Goal: Find contact information: Find contact information

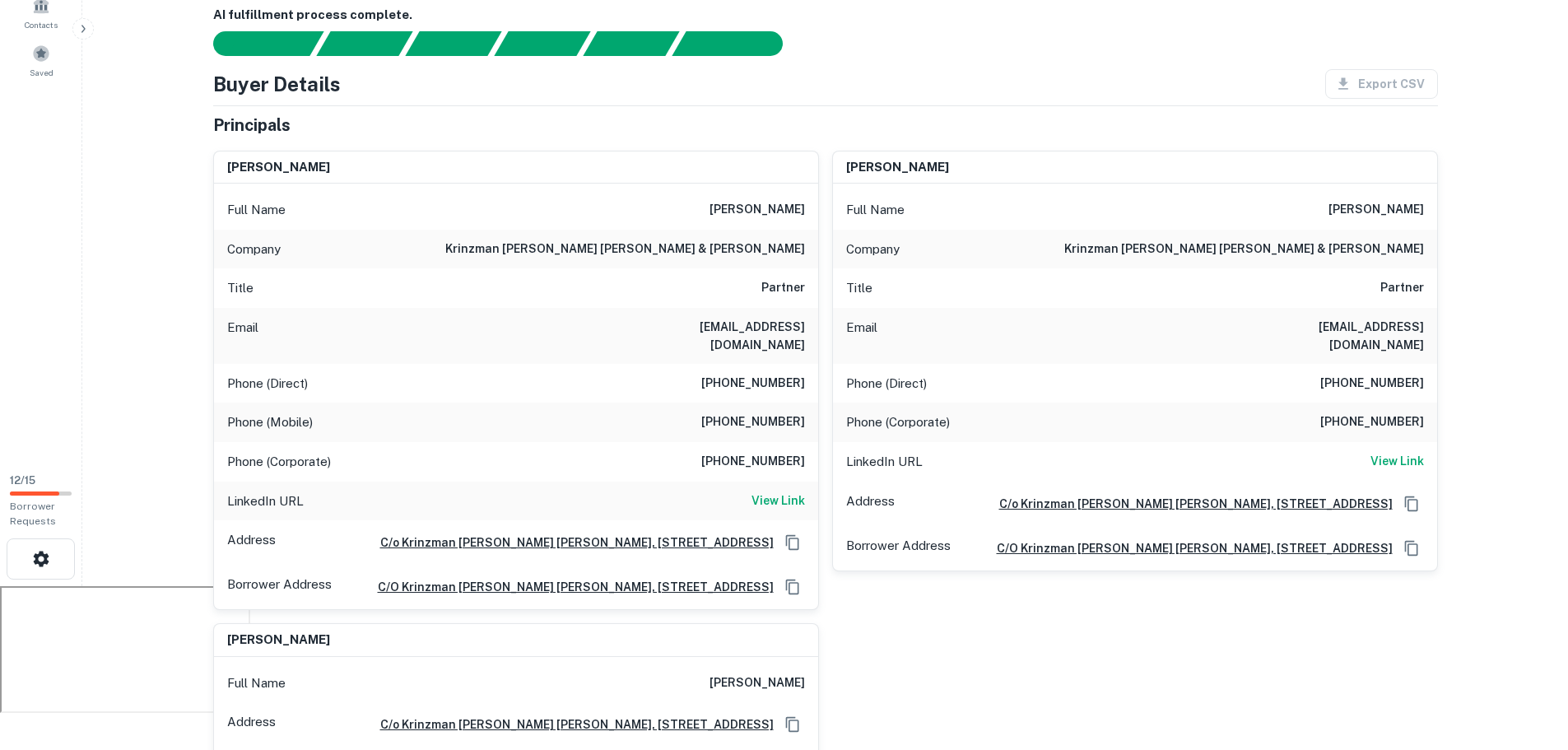
scroll to position [165, 0]
click at [725, 321] on h6 "rdk@khllaw.com" at bounding box center [706, 335] width 198 height 36
click at [716, 323] on h6 "rdk@khllaw.com" at bounding box center [706, 335] width 198 height 36
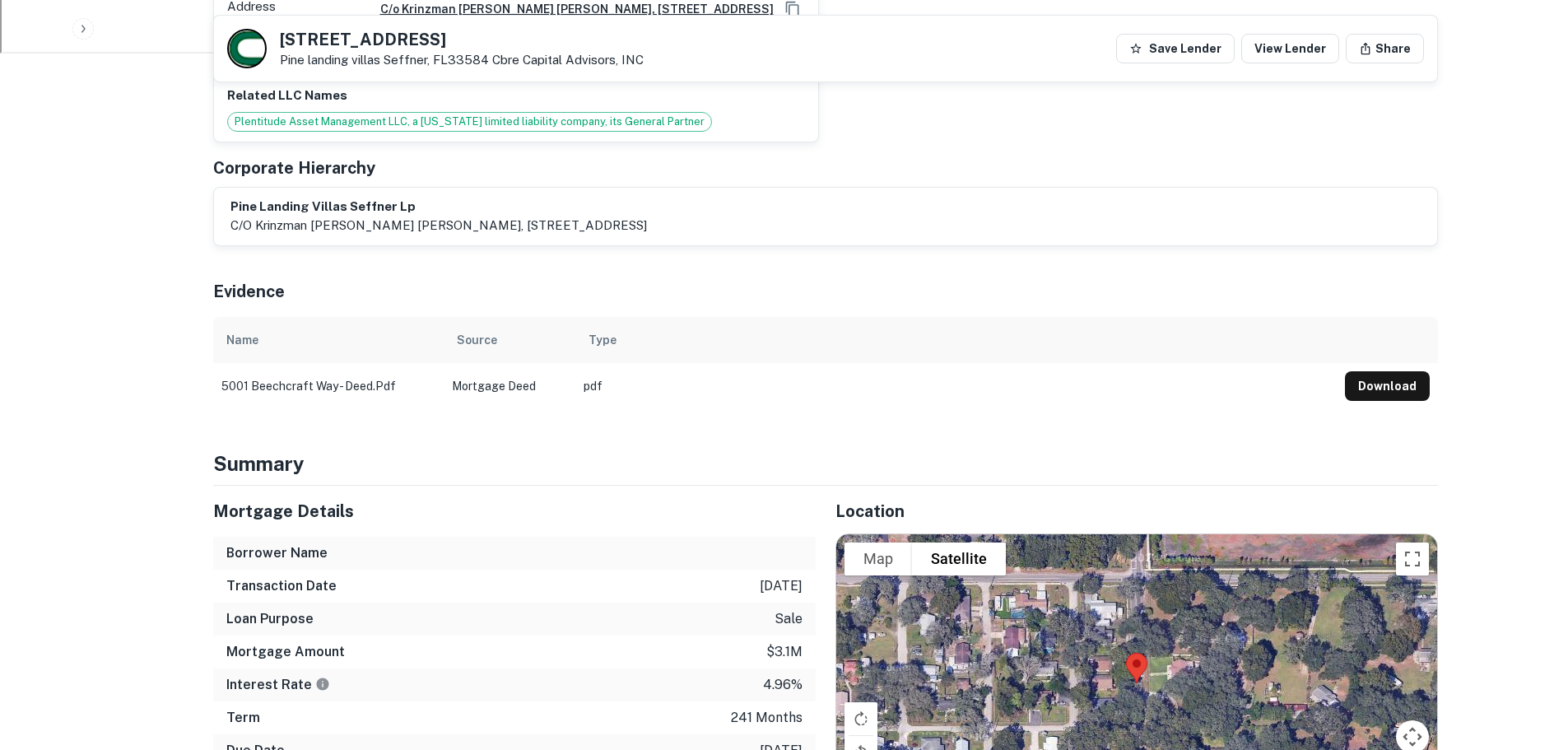
scroll to position [411, 0]
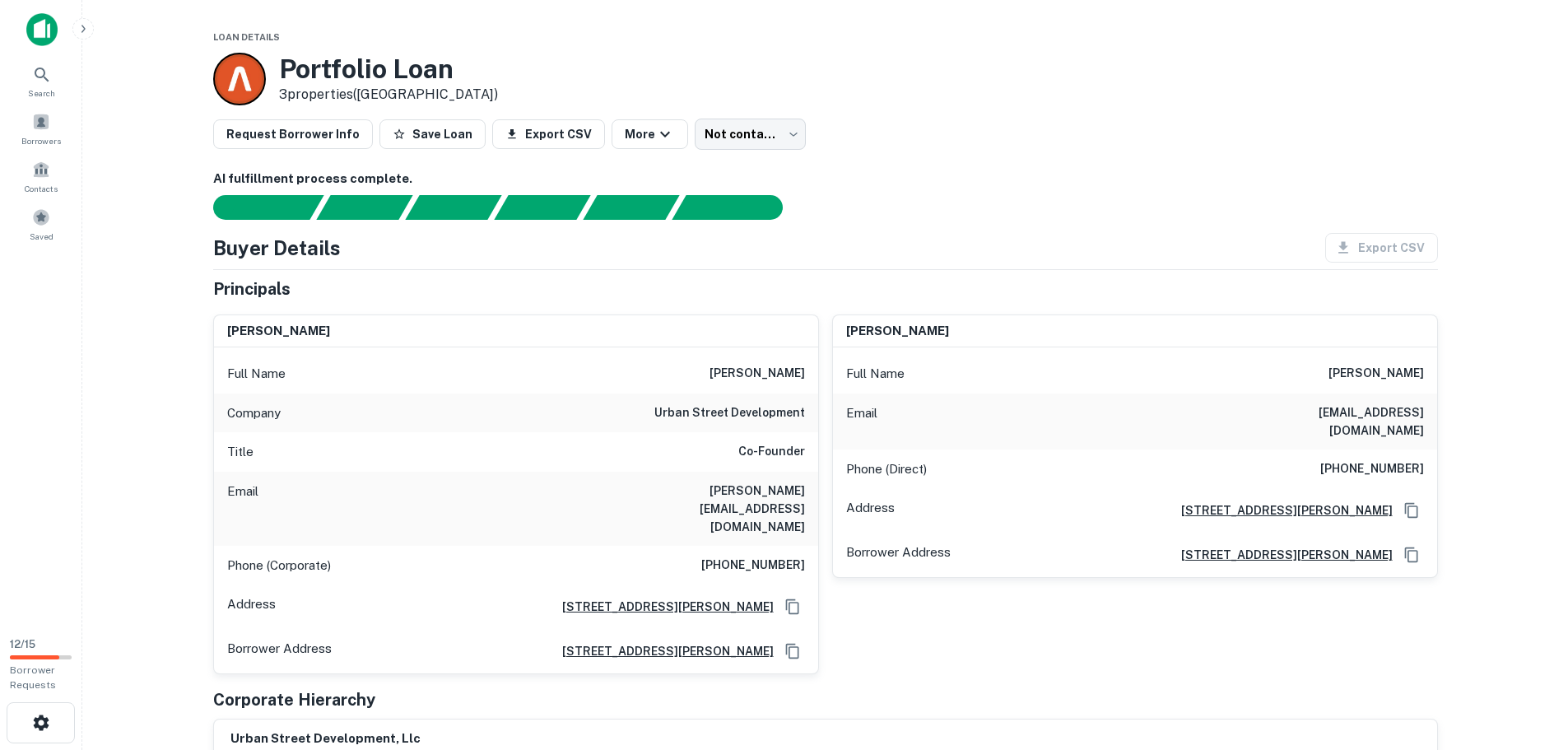
click at [695, 493] on h6 "[PERSON_NAME][EMAIL_ADDRESS][DOMAIN_NAME]" at bounding box center [706, 509] width 198 height 54
click at [695, 493] on h6 "alan@urbanstreetdevelopment.com" at bounding box center [706, 509] width 198 height 54
copy h6 "alan@urbanstreetdevelopment.com"
click at [442, 629] on div "Borrower Address 421 n andrews avenue, fort lauderdale, FL, 33301" at bounding box center [516, 651] width 604 height 45
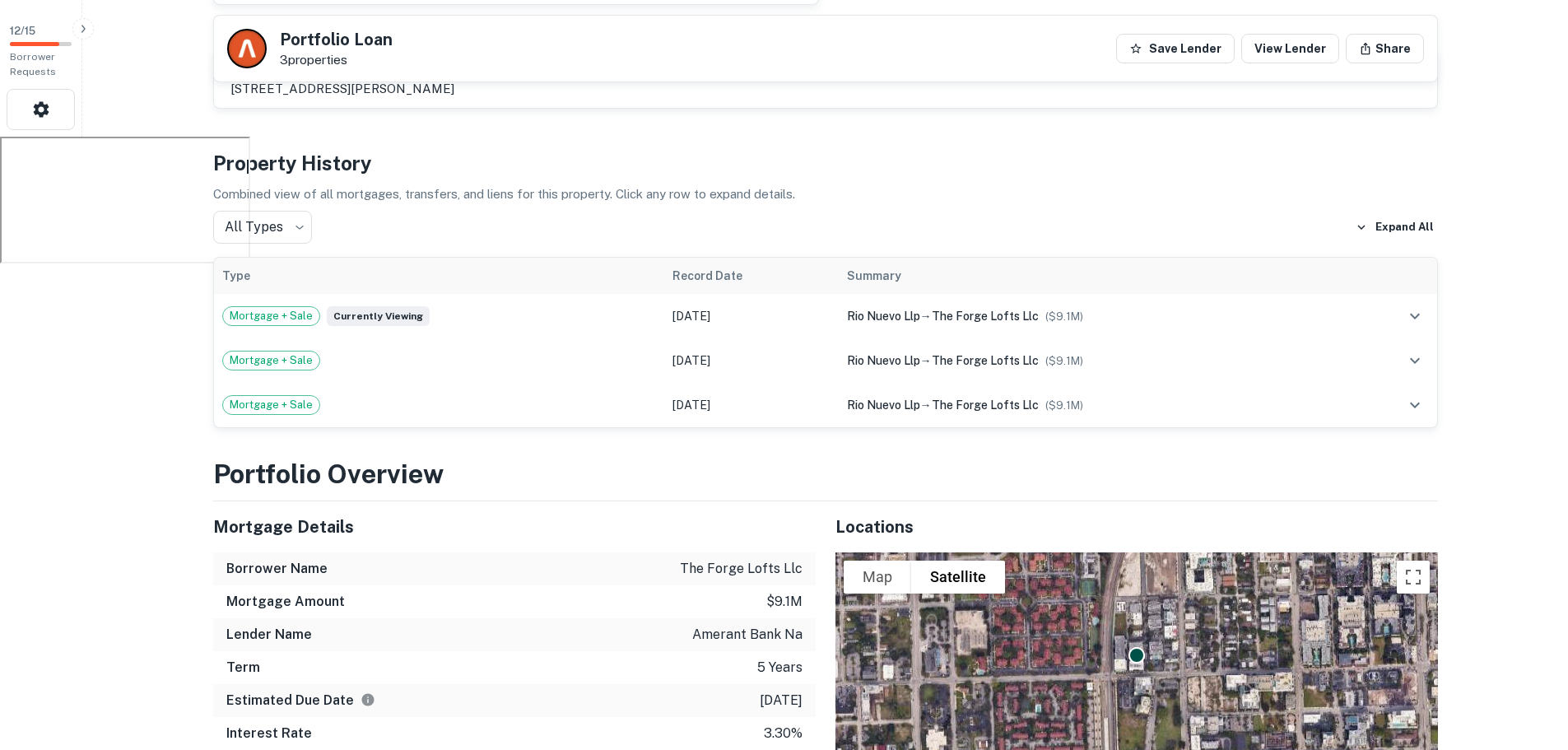
scroll to position [741, 0]
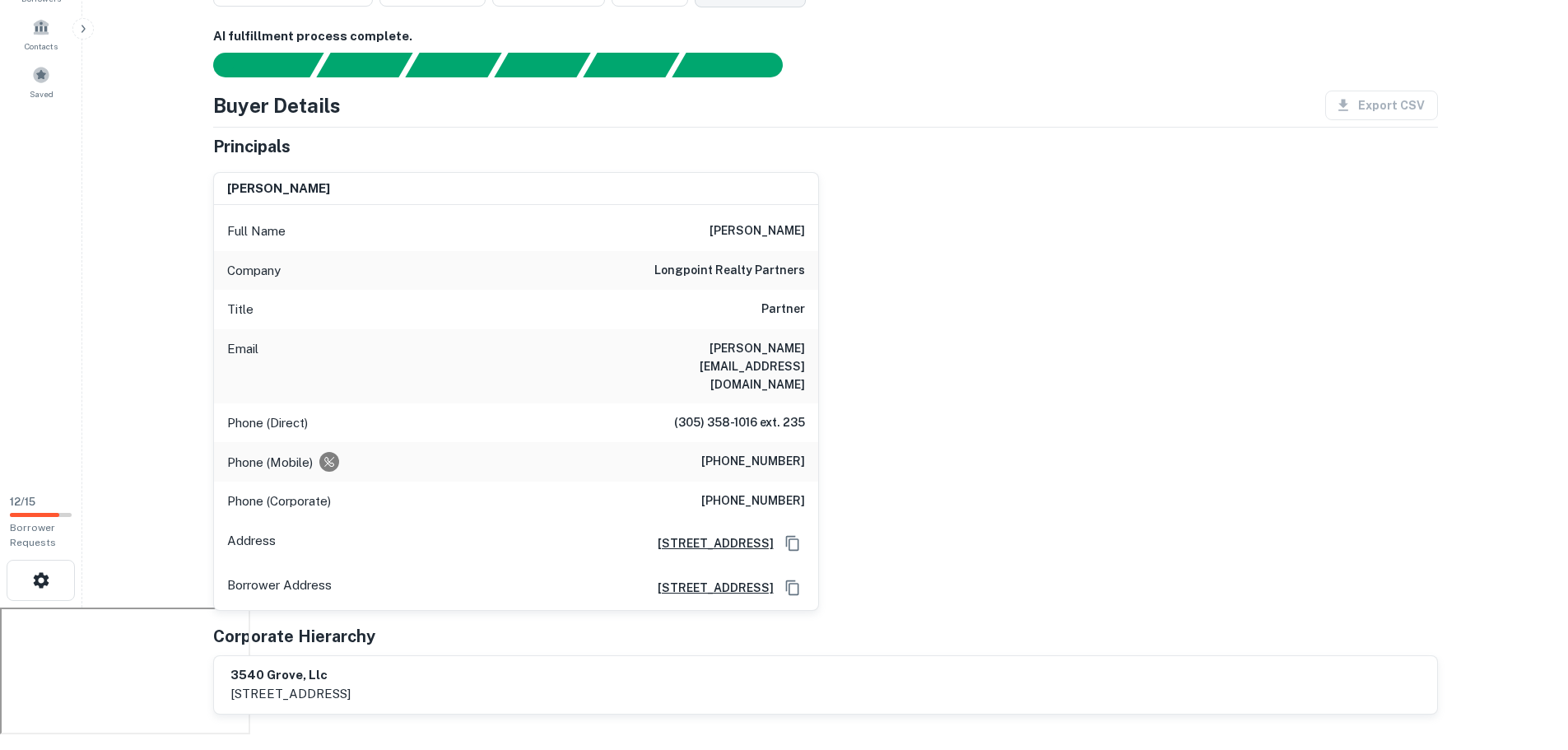
scroll to position [165, 0]
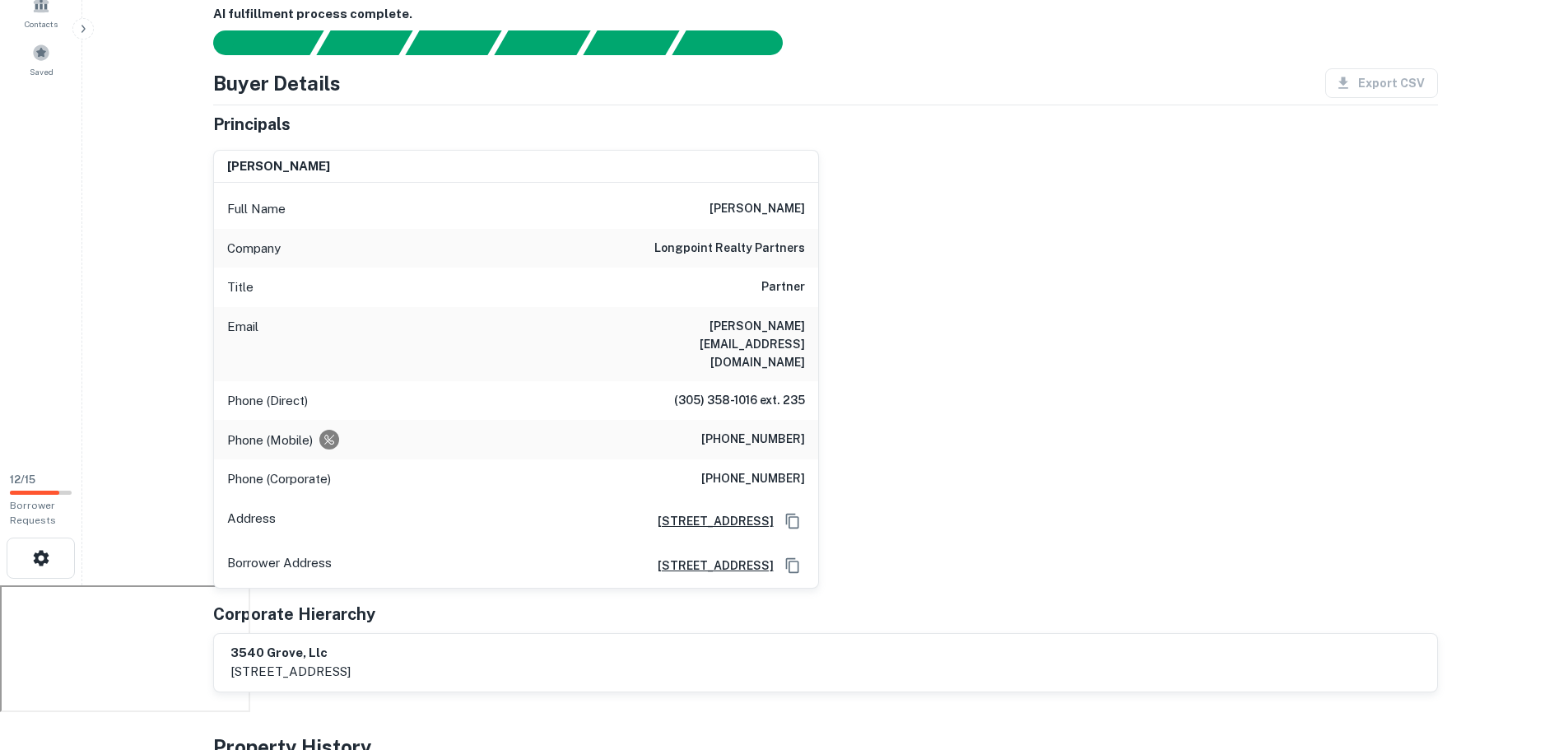
click at [767, 322] on h6 "gardner@longpoint.com" at bounding box center [706, 345] width 198 height 54
copy h6 "gardner@longpoint.com"
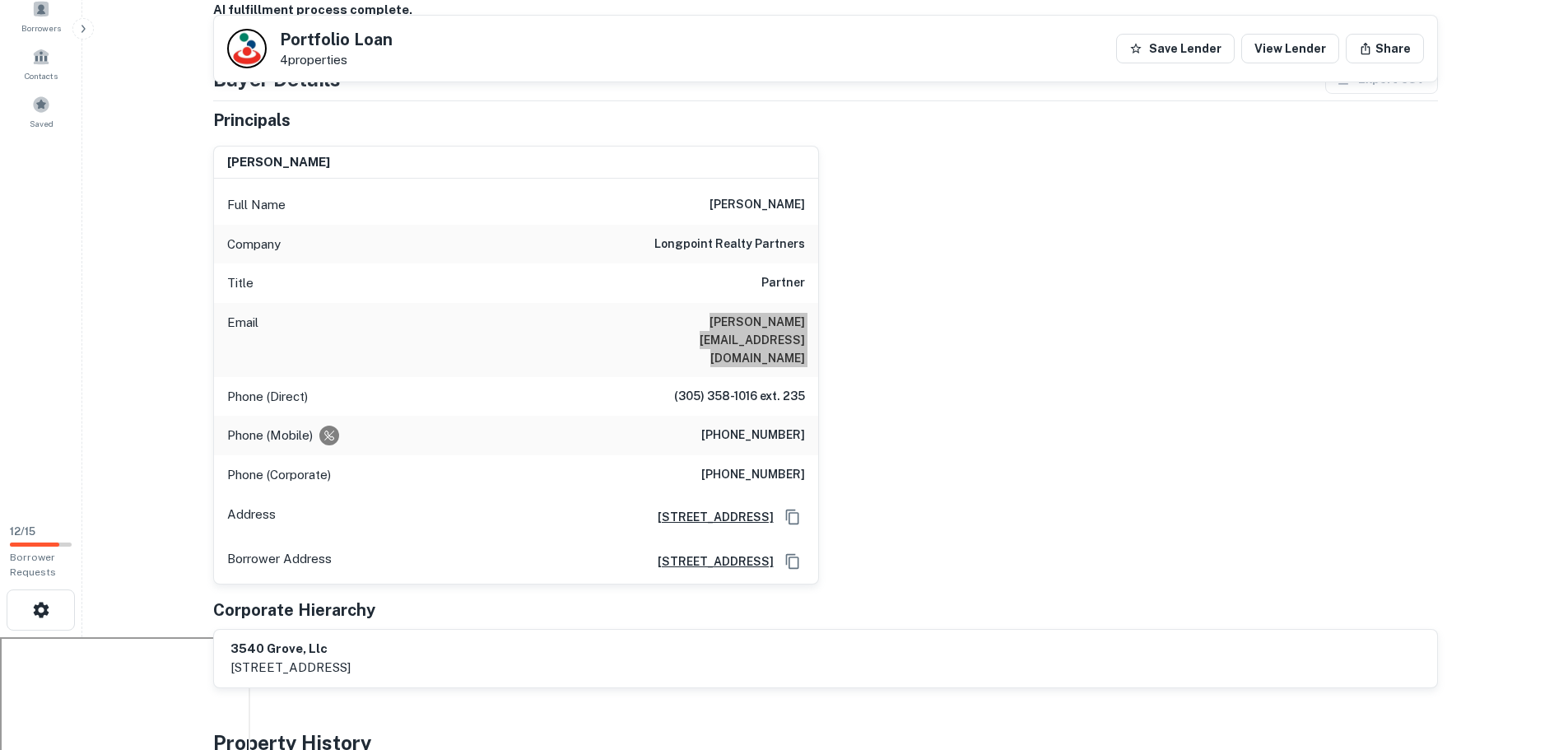
scroll to position [0, 0]
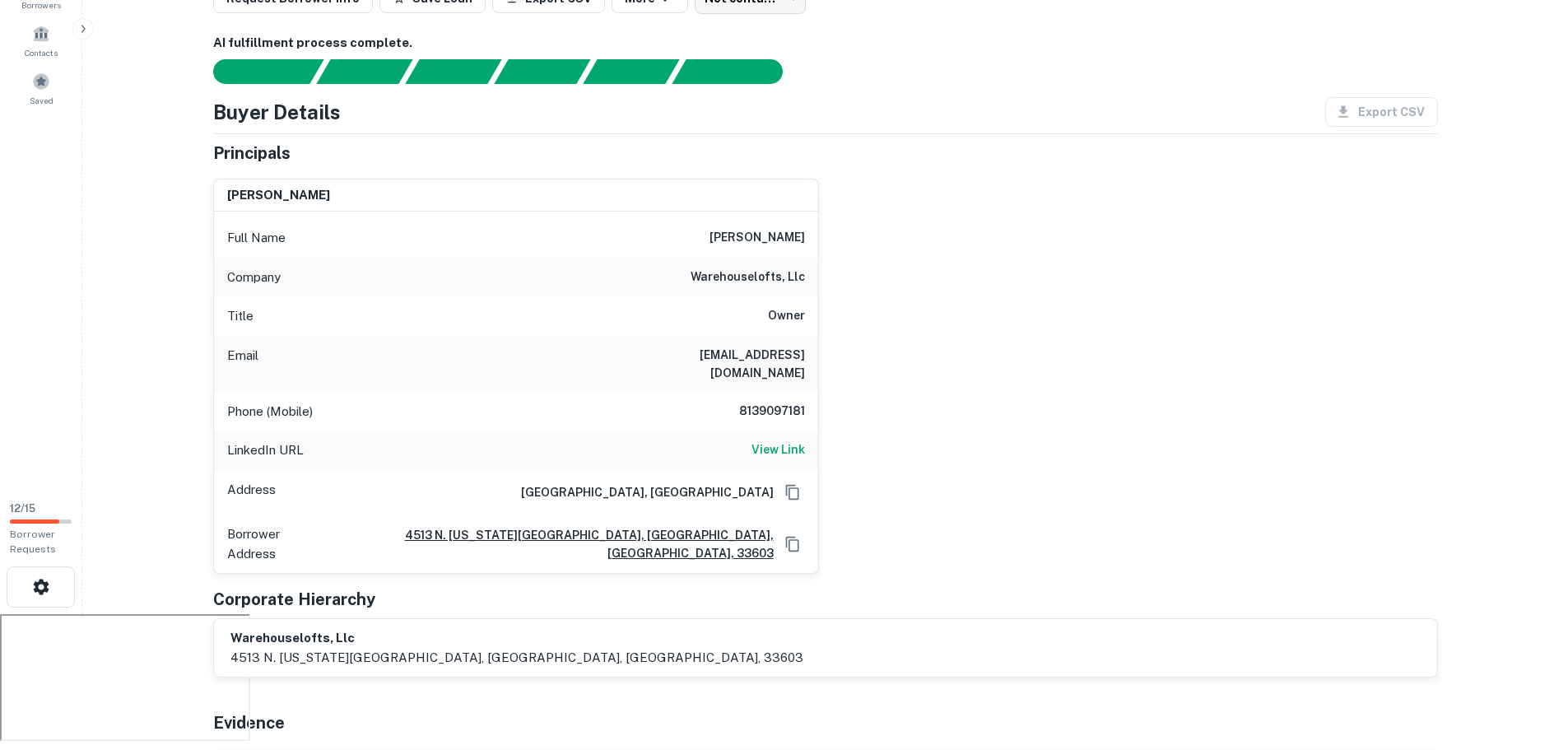
scroll to position [165, 0]
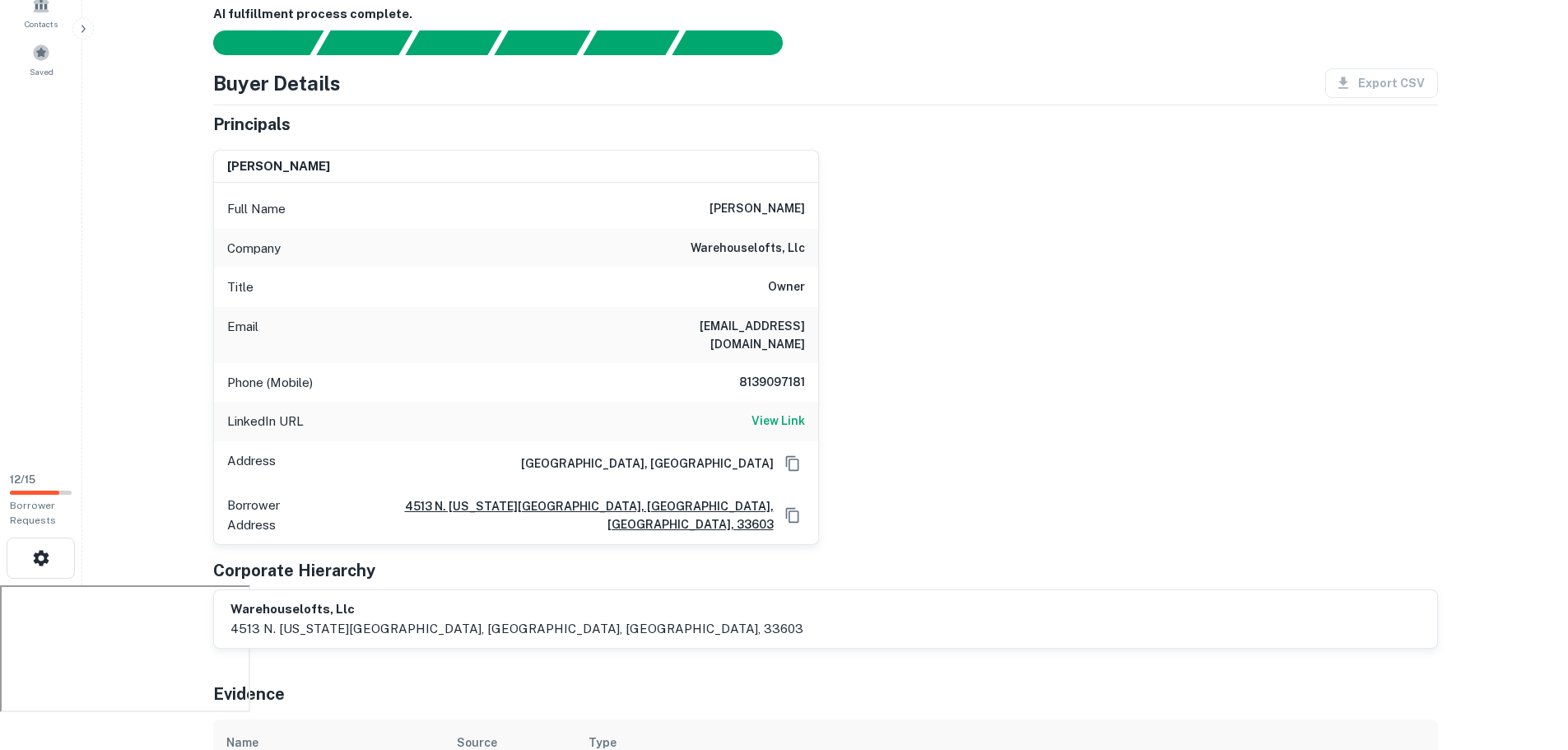
click at [765, 323] on h6 "[EMAIL_ADDRESS][DOMAIN_NAME]" at bounding box center [706, 335] width 198 height 36
copy h6 "[EMAIL_ADDRESS][DOMAIN_NAME]"
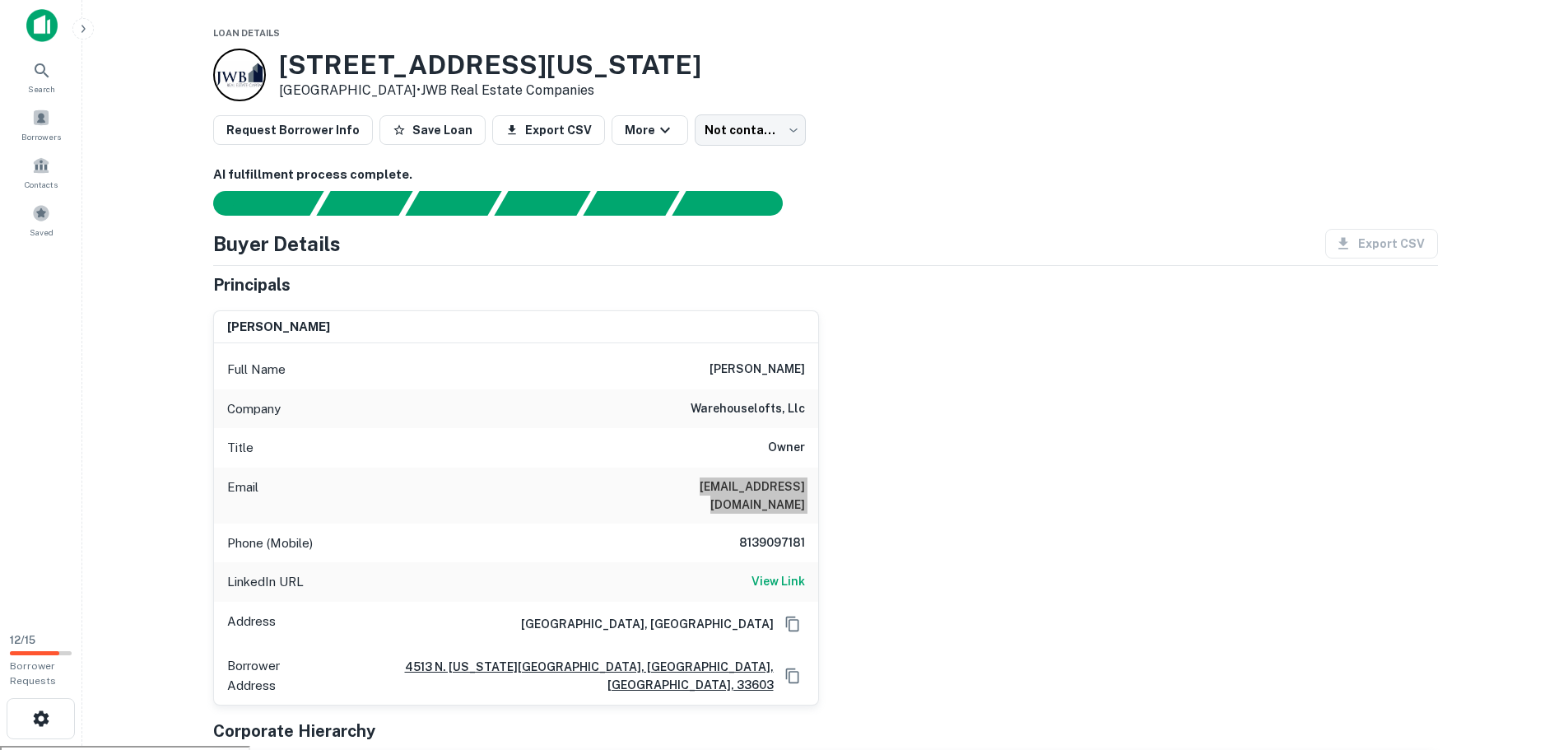
scroll to position [0, 0]
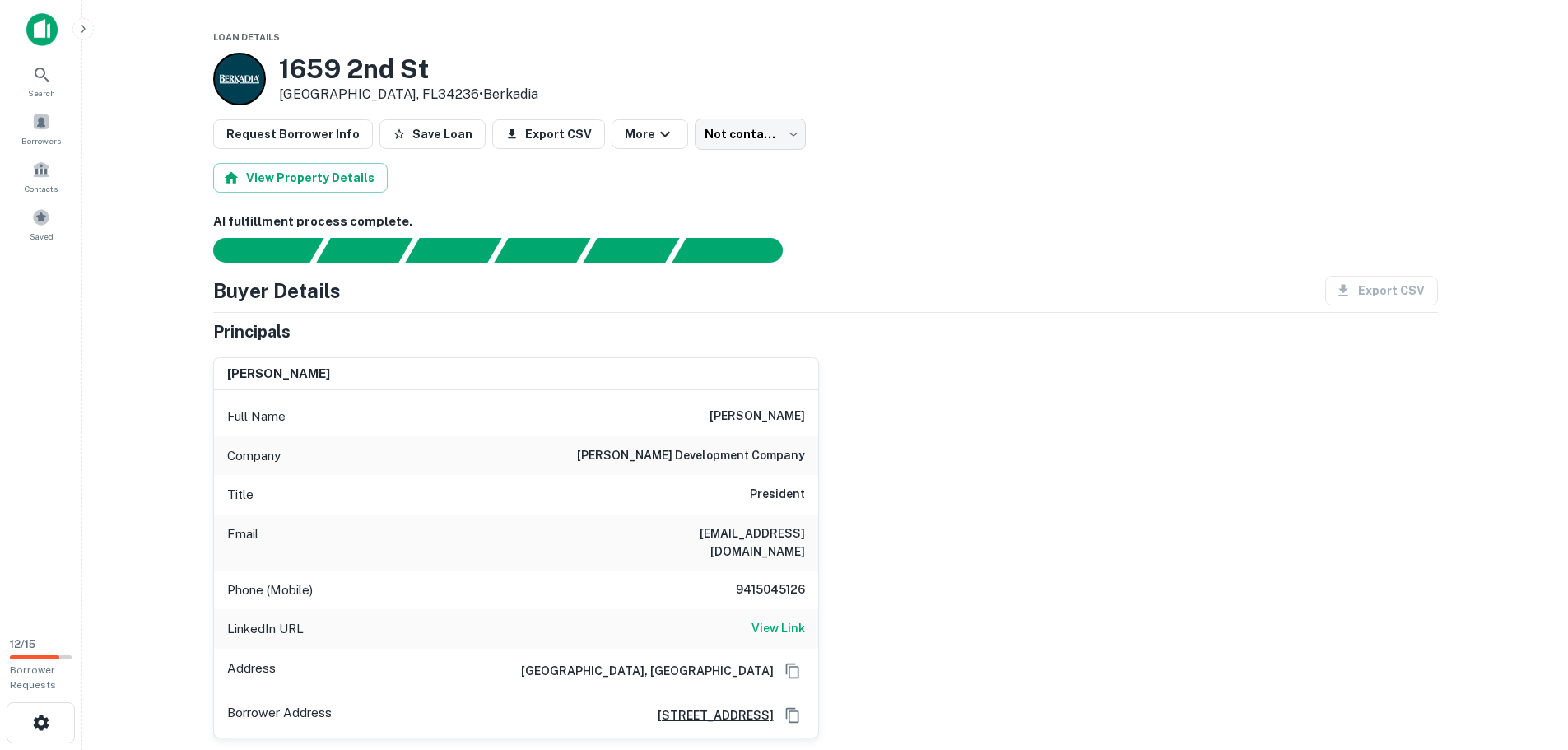
scroll to position [82, 0]
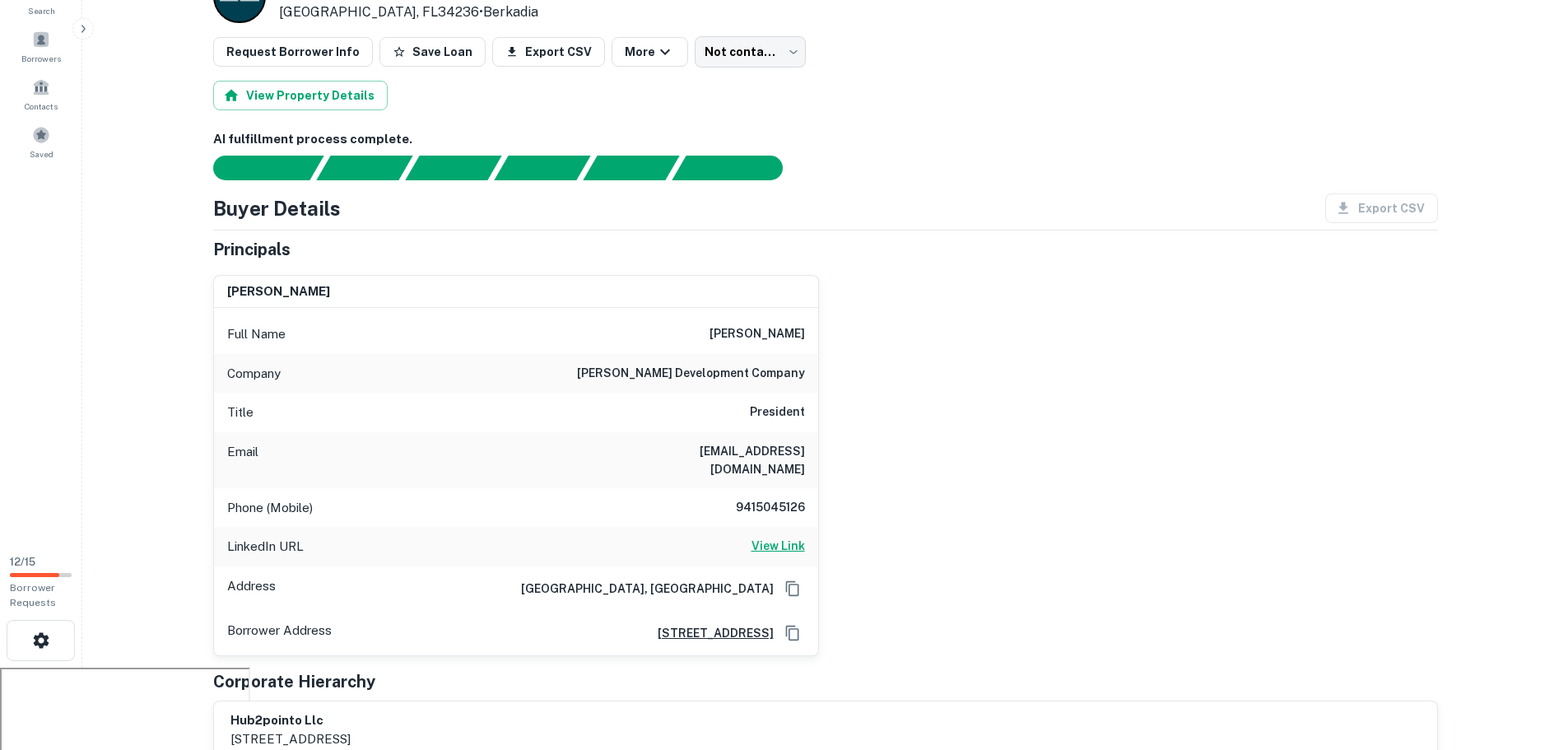
click at [792, 537] on h6 "View Link" at bounding box center [778, 546] width 54 height 18
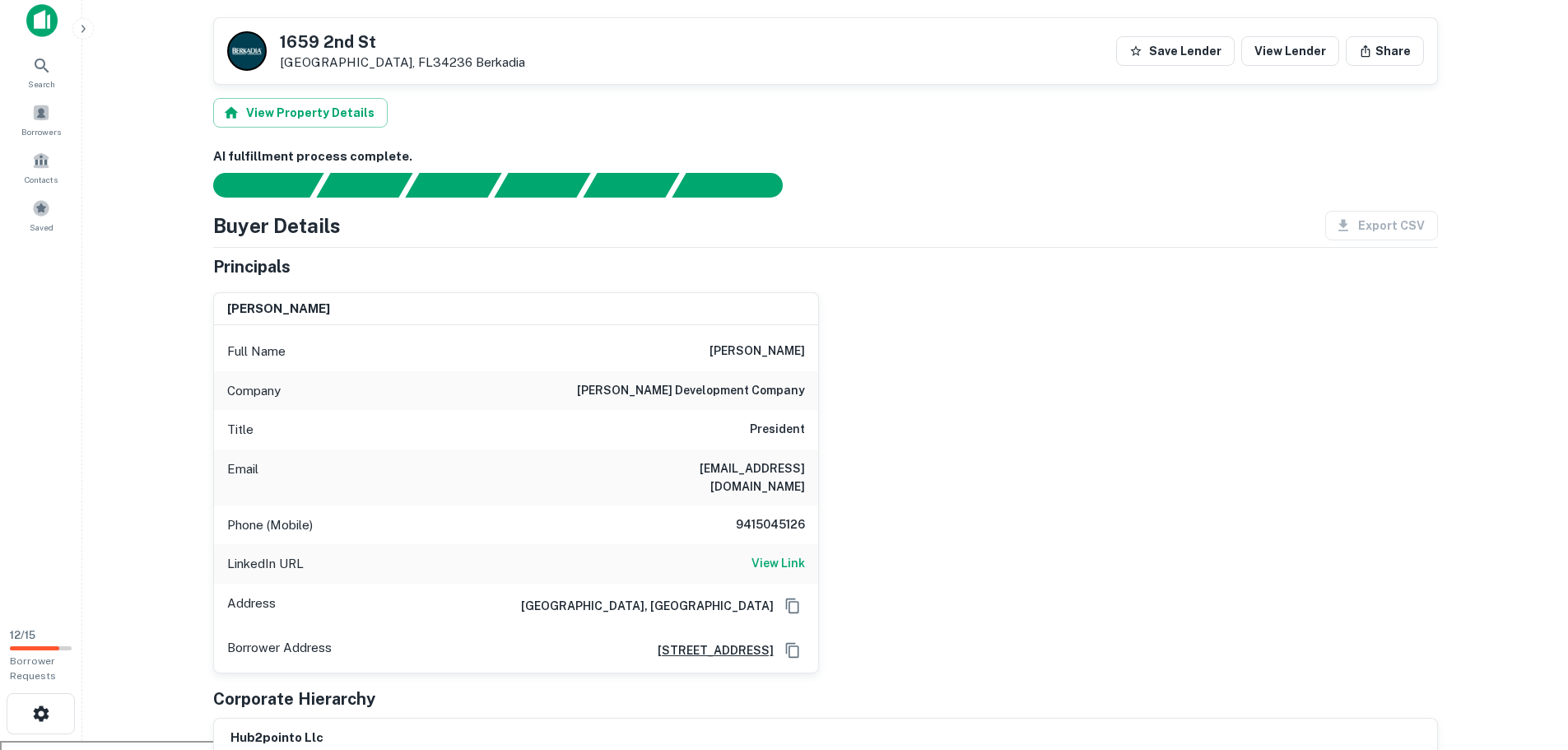
scroll to position [0, 0]
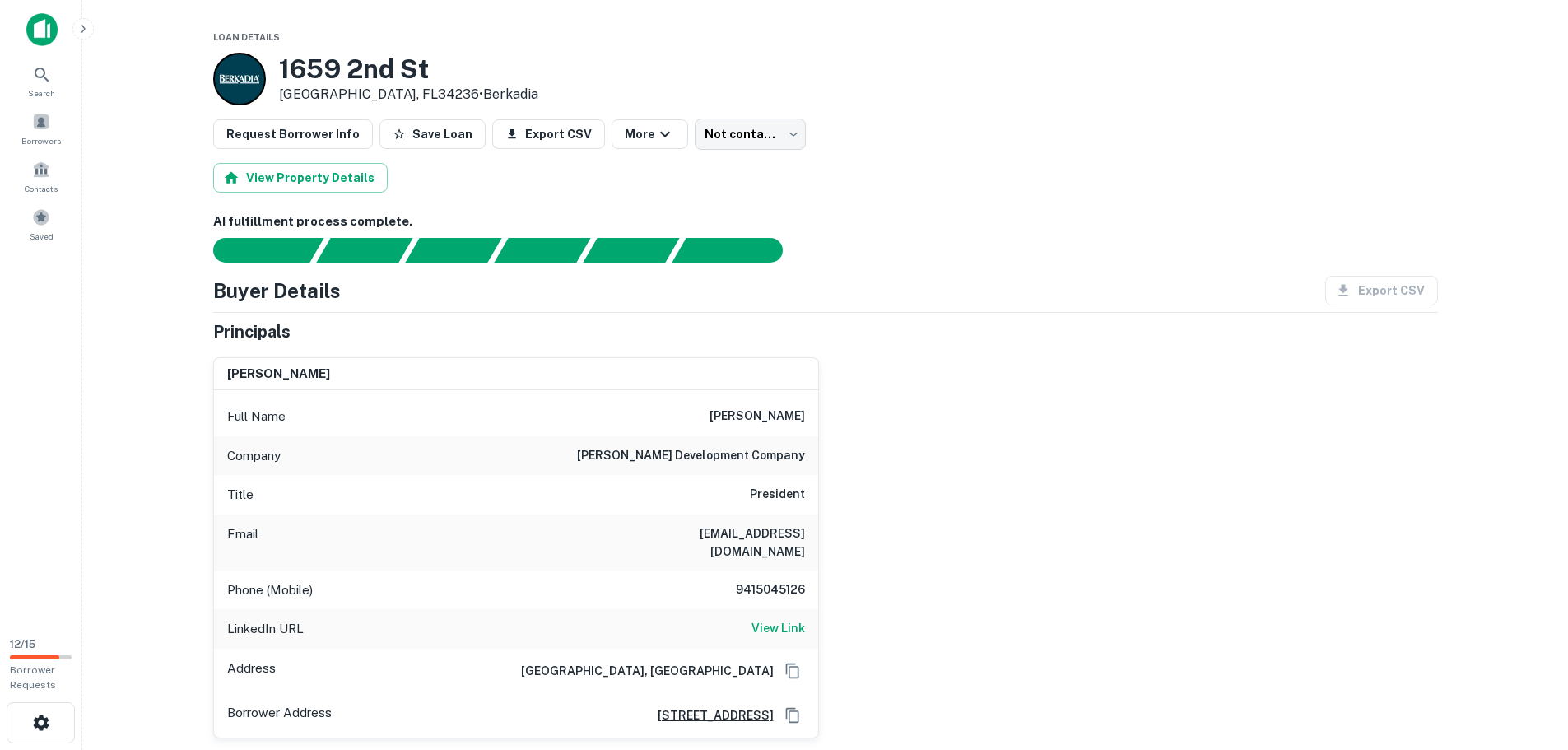
click at [770, 538] on h6 "[EMAIL_ADDRESS][DOMAIN_NAME]" at bounding box center [706, 542] width 198 height 36
click at [770, 538] on h6 "brian7270@gmail.com" at bounding box center [706, 542] width 198 height 36
click at [770, 539] on h6 "brian7270@gmail.com" at bounding box center [706, 542] width 198 height 36
copy h6 "brian7270@gmail.com"
